Goal: Information Seeking & Learning: Learn about a topic

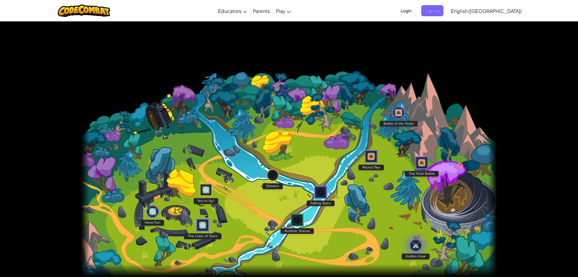
click at [414, 246] on img "Golden Goal" at bounding box center [415, 245] width 7 height 9
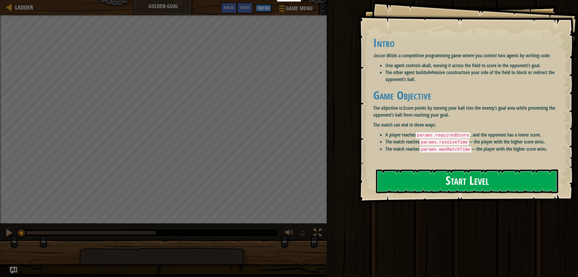
click at [457, 182] on button "Start Level" at bounding box center [467, 181] width 182 height 24
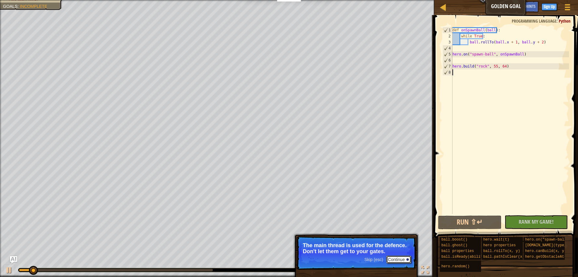
click at [400, 258] on button "Continue" at bounding box center [398, 259] width 25 height 8
click at [405, 260] on button "Continue" at bounding box center [398, 259] width 25 height 8
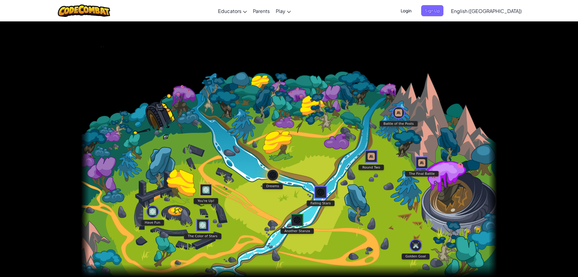
click at [272, 177] on img "Dreams" at bounding box center [272, 174] width 7 height 9
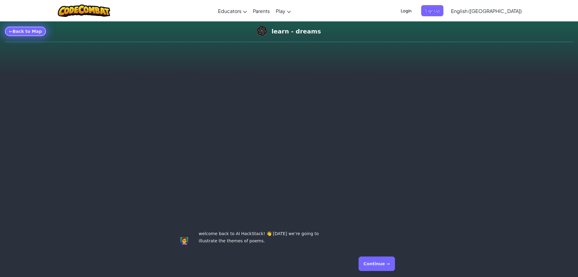
click at [24, 32] on link "← Back to Map" at bounding box center [25, 32] width 41 height 10
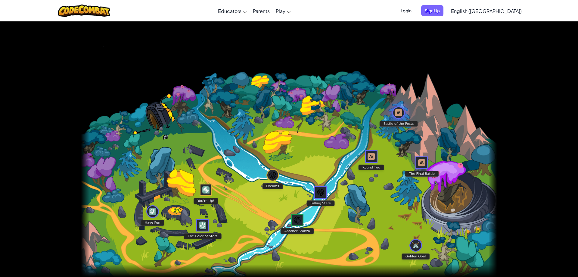
click at [401, 111] on img "Battle of the Posts" at bounding box center [398, 112] width 7 height 9
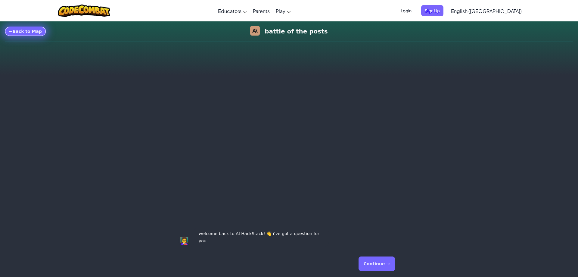
click at [21, 31] on link "← Back to Map" at bounding box center [25, 32] width 41 height 10
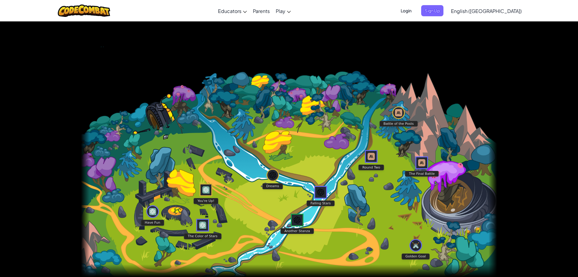
drag, startPoint x: 433, startPoint y: 119, endPoint x: 345, endPoint y: 125, distance: 87.3
click at [345, 125] on img at bounding box center [289, 149] width 416 height 256
click at [151, 212] on img "Have Fun" at bounding box center [152, 211] width 7 height 9
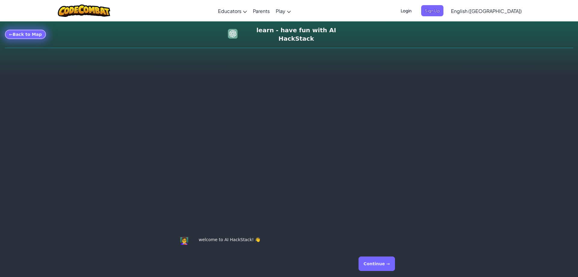
click at [15, 30] on link "← Back to Map" at bounding box center [25, 35] width 41 height 10
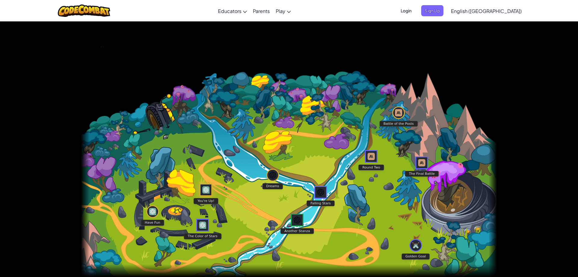
click at [205, 189] on img "You're Up!" at bounding box center [205, 189] width 7 height 9
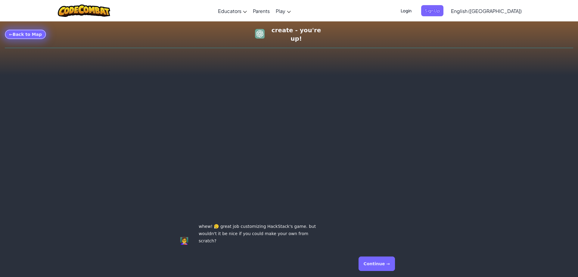
click at [36, 35] on link "← Back to Map" at bounding box center [25, 35] width 41 height 10
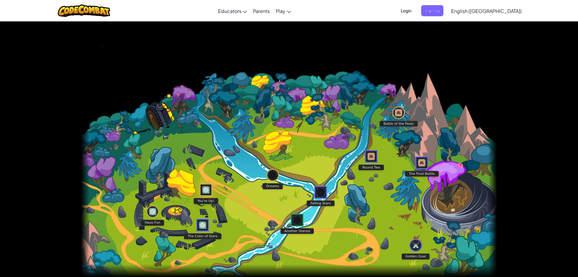
click at [205, 187] on img "You're Up!" at bounding box center [205, 189] width 7 height 9
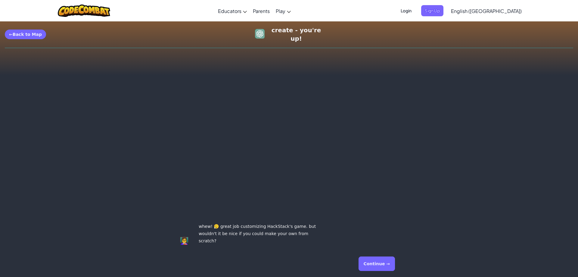
click at [33, 28] on div "← Back to Map create - you're up!" at bounding box center [289, 34] width 569 height 17
click at [25, 36] on link "← Back to Map" at bounding box center [25, 35] width 41 height 10
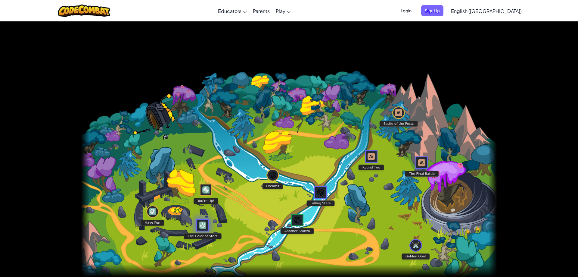
click at [205, 225] on img "The Color of Stars" at bounding box center [202, 224] width 7 height 9
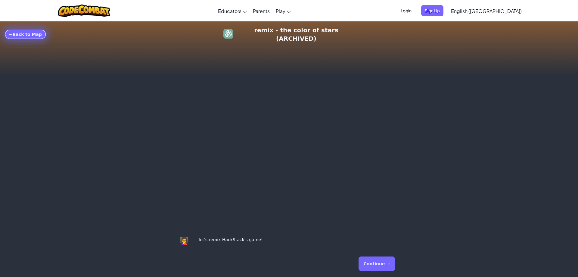
click at [28, 35] on link "← Back to Map" at bounding box center [25, 35] width 41 height 10
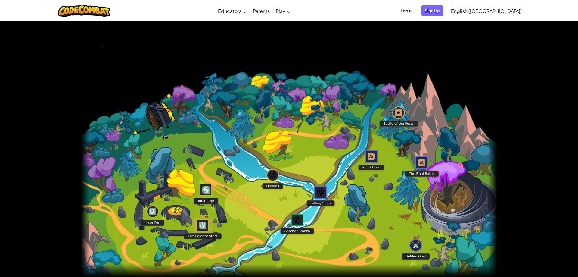
click at [201, 227] on img "The Color of Stars" at bounding box center [202, 224] width 7 height 9
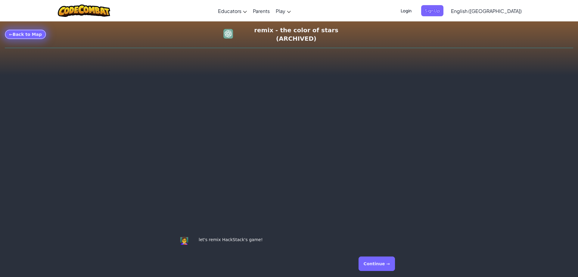
click at [17, 34] on link "← Back to Map" at bounding box center [25, 35] width 41 height 10
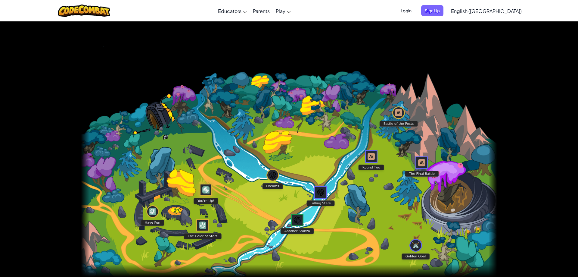
click at [202, 188] on div "You're Up!" at bounding box center [206, 189] width 13 height 13
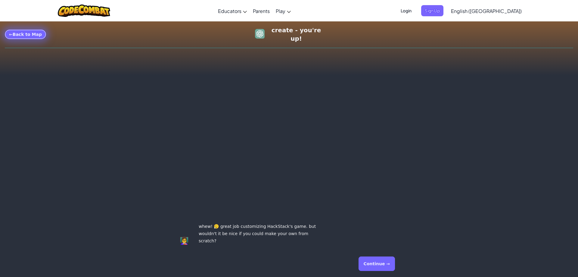
click at [32, 37] on link "← Back to Map" at bounding box center [25, 35] width 41 height 10
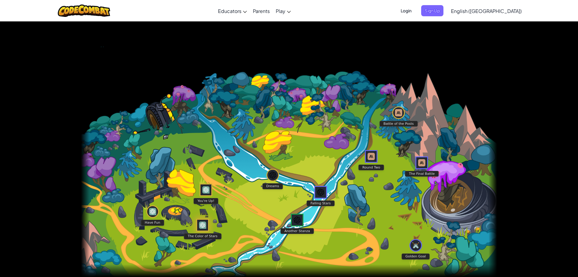
click at [206, 230] on div "The Color of Stars" at bounding box center [202, 225] width 13 height 13
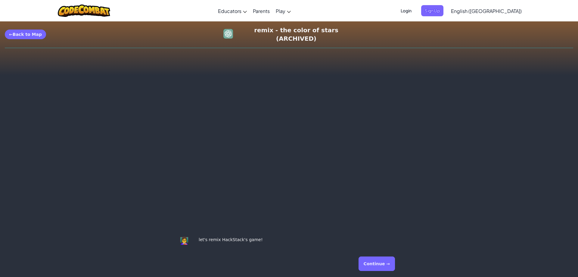
click at [380, 262] on button "Continue →" at bounding box center [377, 263] width 36 height 14
click at [16, 34] on link "← Back to Map" at bounding box center [25, 35] width 41 height 10
